Goal: Check status: Check status

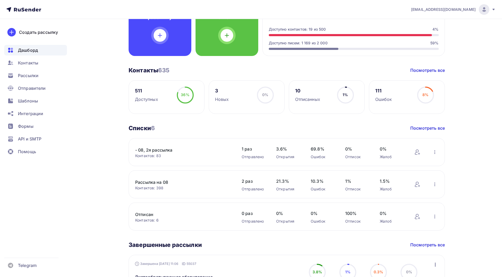
scroll to position [105, 0]
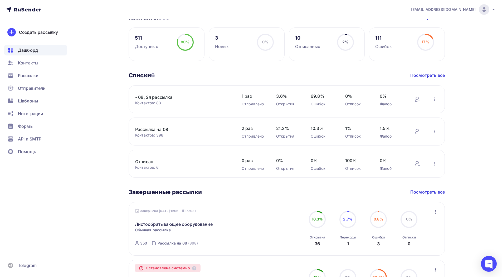
scroll to position [237, 0]
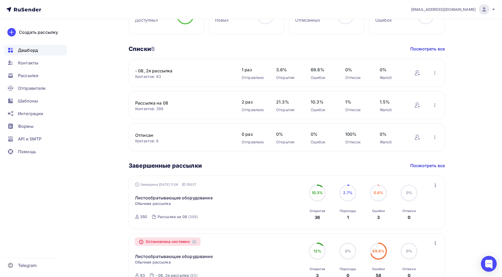
scroll to position [237, 0]
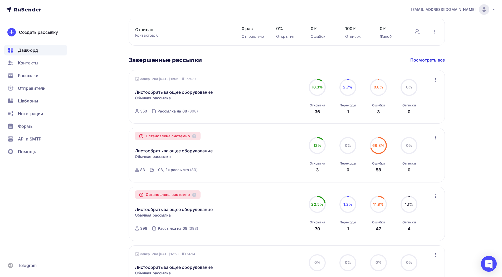
click at [317, 81] on circle at bounding box center [318, 87] width 16 height 16
click at [181, 94] on link "Листообратывающее оборудование" at bounding box center [174, 92] width 78 height 6
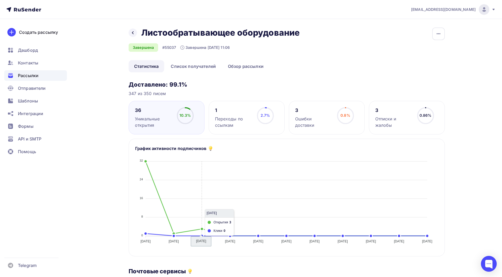
click at [211, 198] on icon "[DATE] [DATE] [DATE] [DATE] [DATE] [DATE] [DATE] [DATE] [DATE] [DATE] [DATE] [D…" at bounding box center [286, 199] width 303 height 92
click at [185, 118] on div "10.3%" at bounding box center [185, 115] width 11 height 5
drag, startPoint x: 142, startPoint y: 113, endPoint x: 137, endPoint y: 113, distance: 5.3
click at [142, 113] on div "36" at bounding box center [153, 110] width 37 height 6
click at [43, 52] on div "Дашборд" at bounding box center [35, 50] width 63 height 11
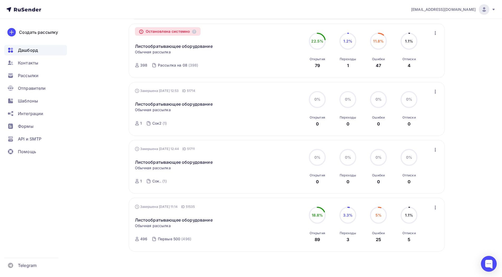
scroll to position [374, 0]
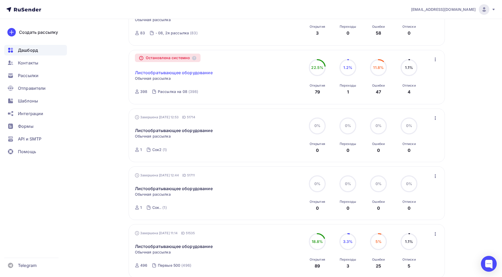
click at [181, 74] on link "Листообратывающее оборудование" at bounding box center [174, 72] width 78 height 6
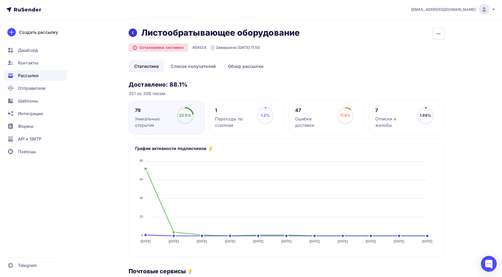
click at [132, 31] on icon at bounding box center [133, 33] width 4 height 4
